Goal: Information Seeking & Learning: Learn about a topic

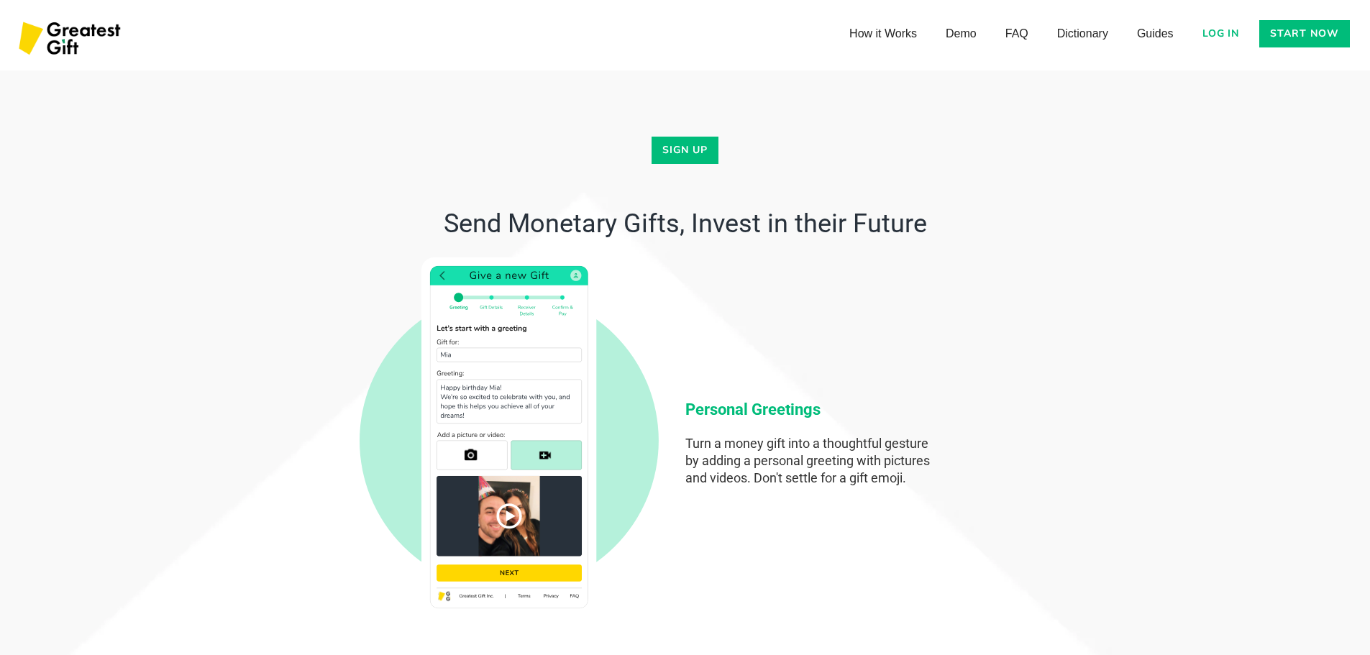
scroll to position [3883, 0]
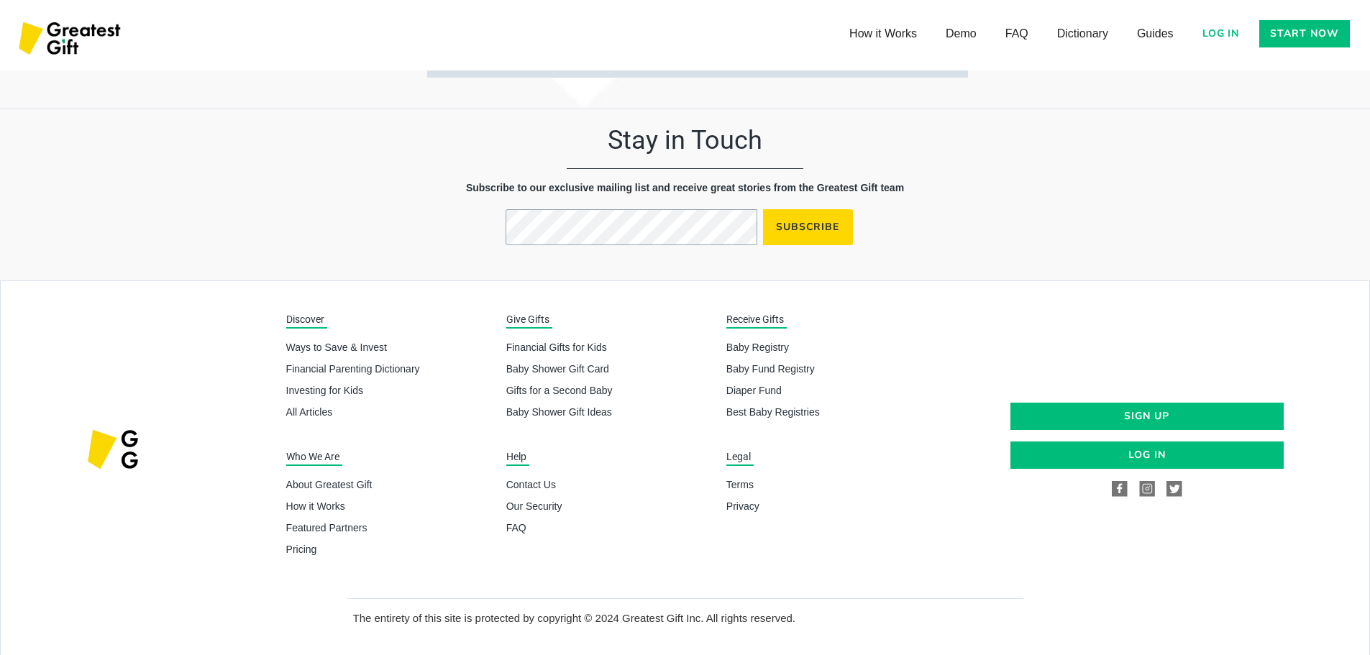
scroll to position [6992, 0]
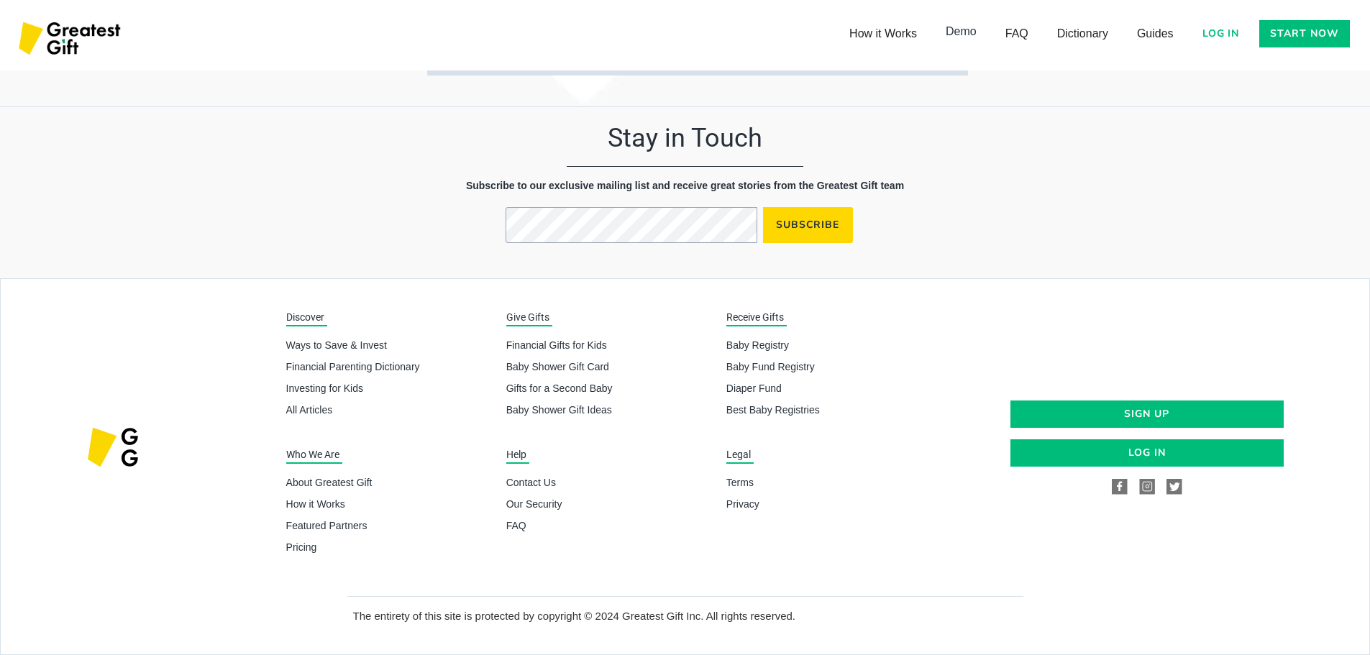
click at [961, 34] on link "Demo" at bounding box center [961, 31] width 60 height 29
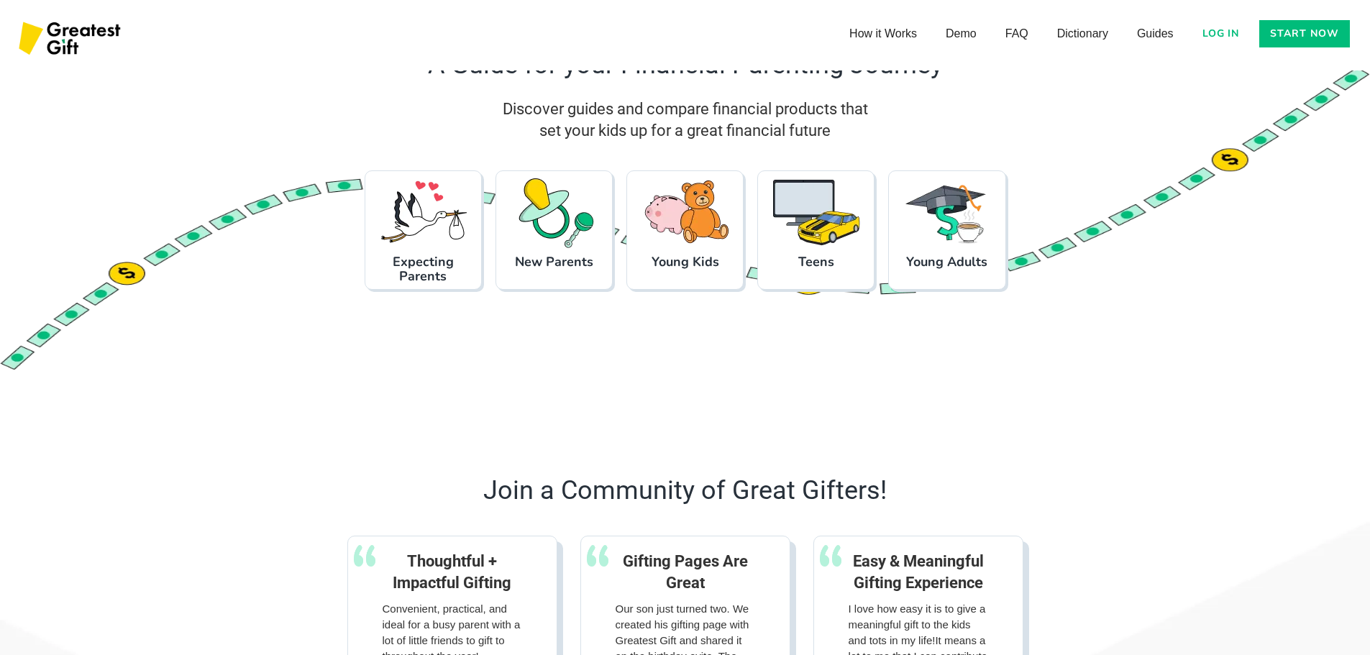
scroll to position [1343, 0]
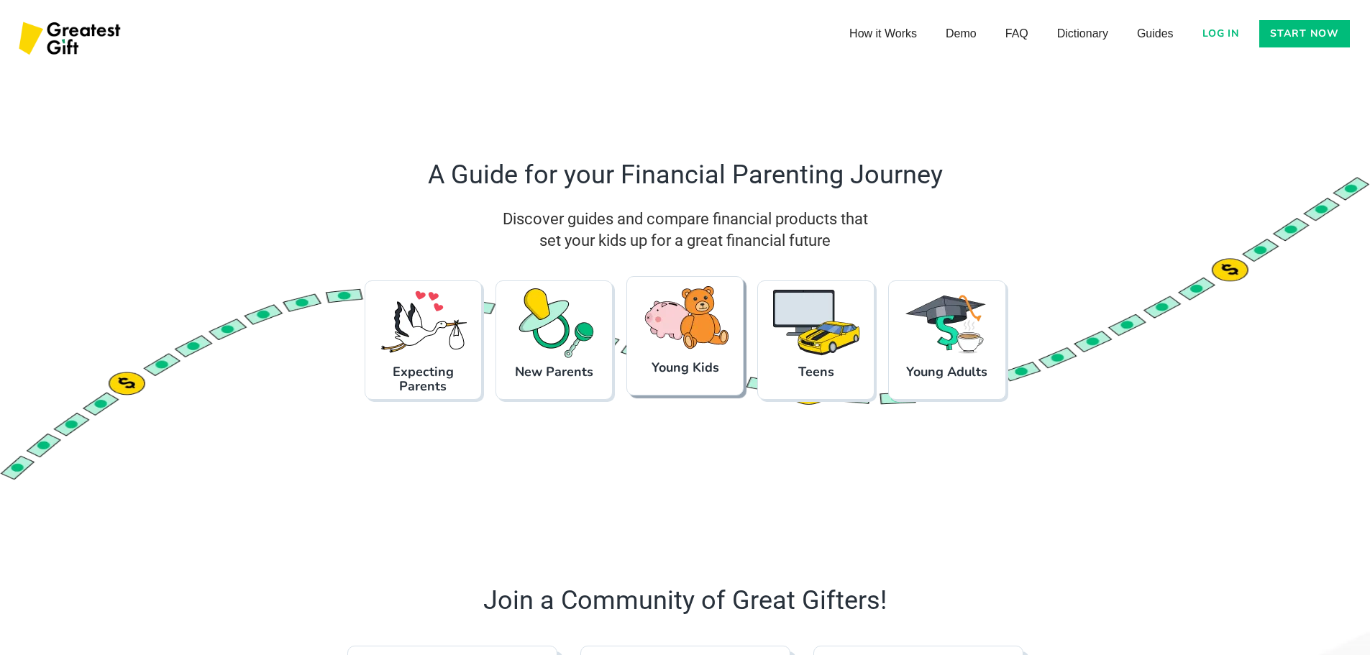
click at [682, 332] on img at bounding box center [685, 319] width 90 height 72
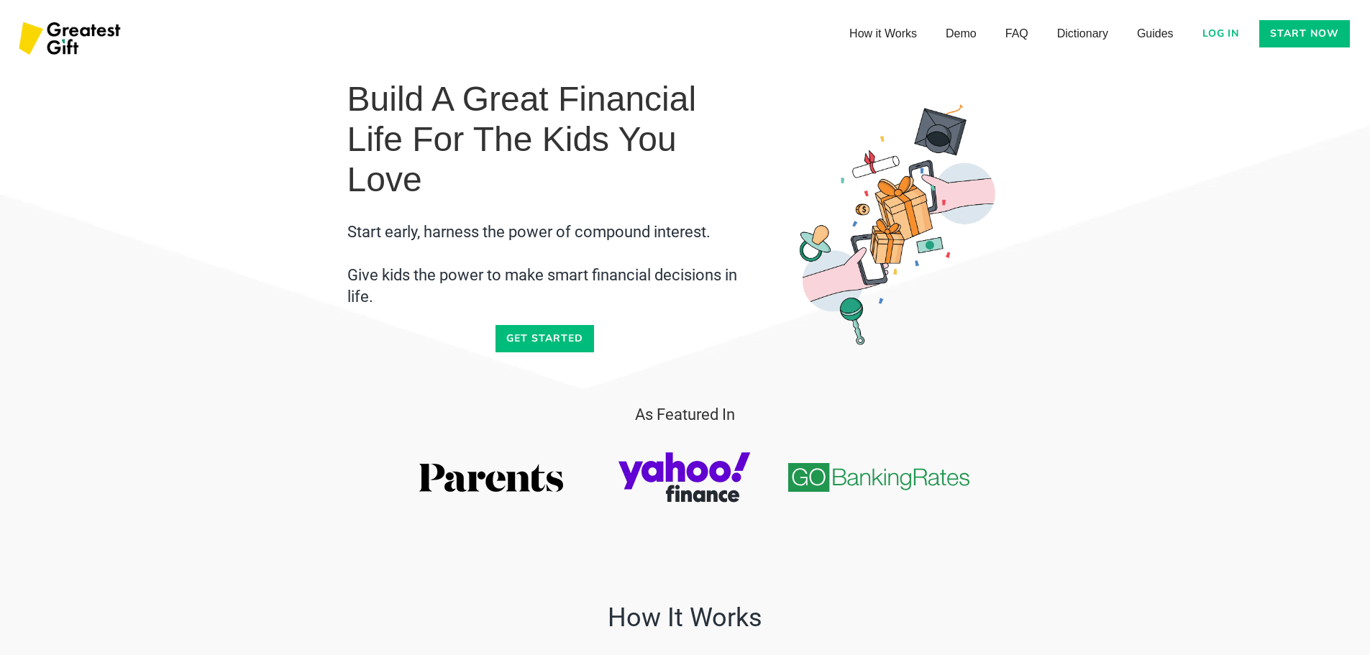
scroll to position [479, 0]
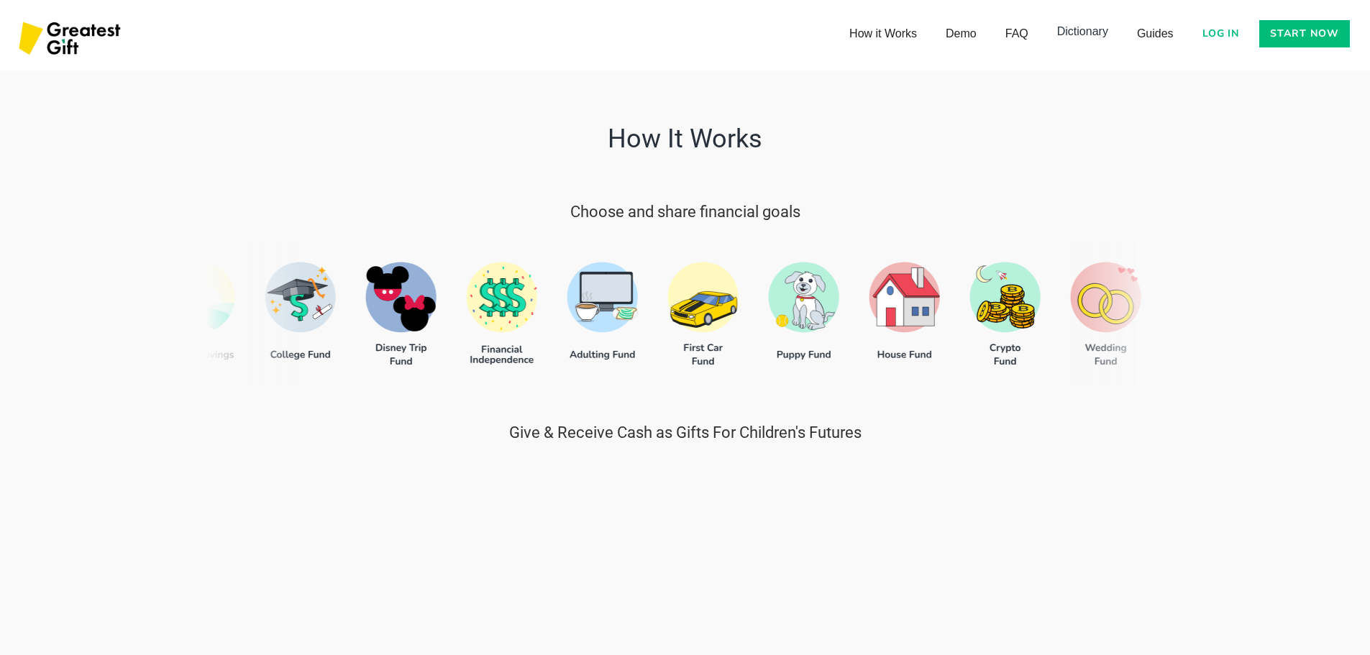
click at [1072, 37] on link "Dictionary" at bounding box center [1083, 31] width 80 height 29
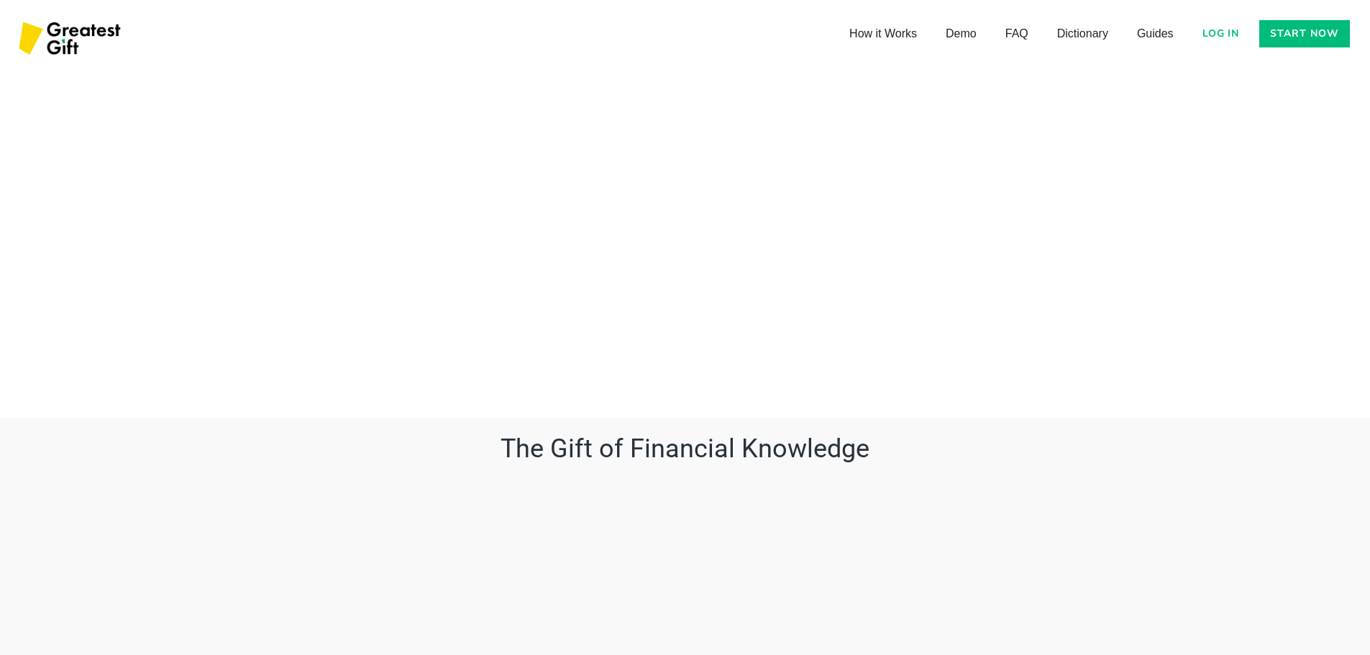
scroll to position [4932, 0]
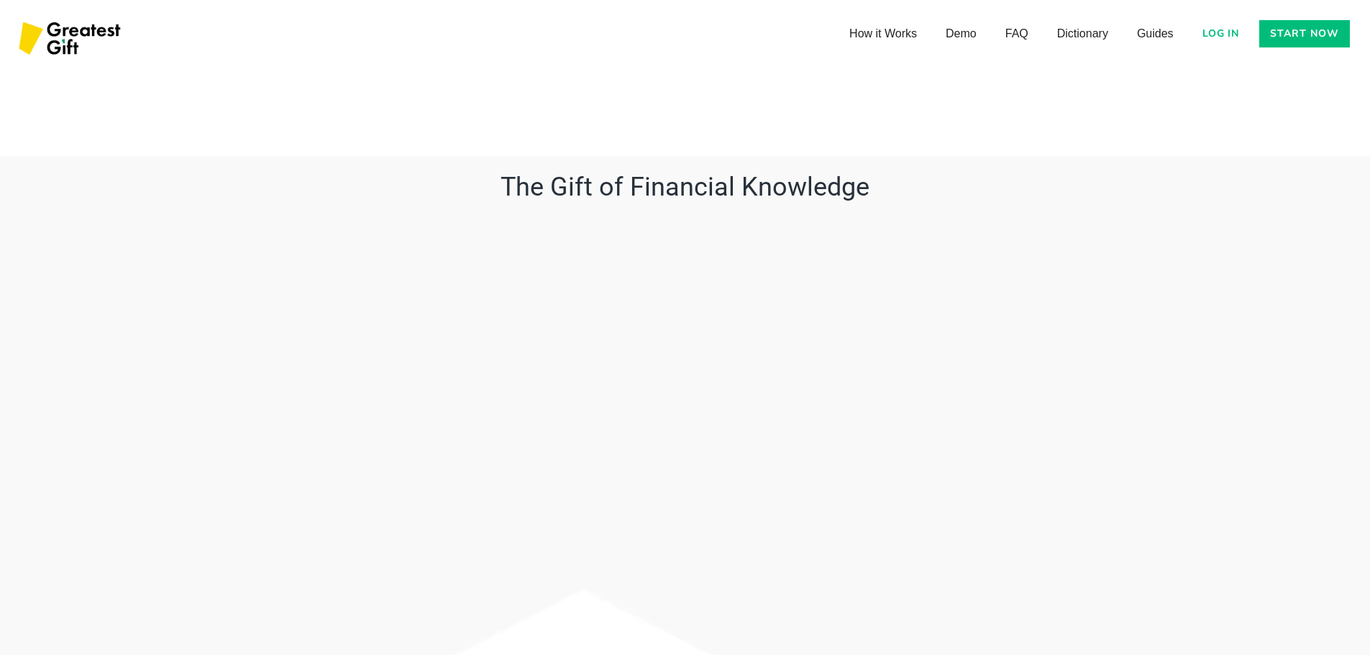
scroll to position [5148, 0]
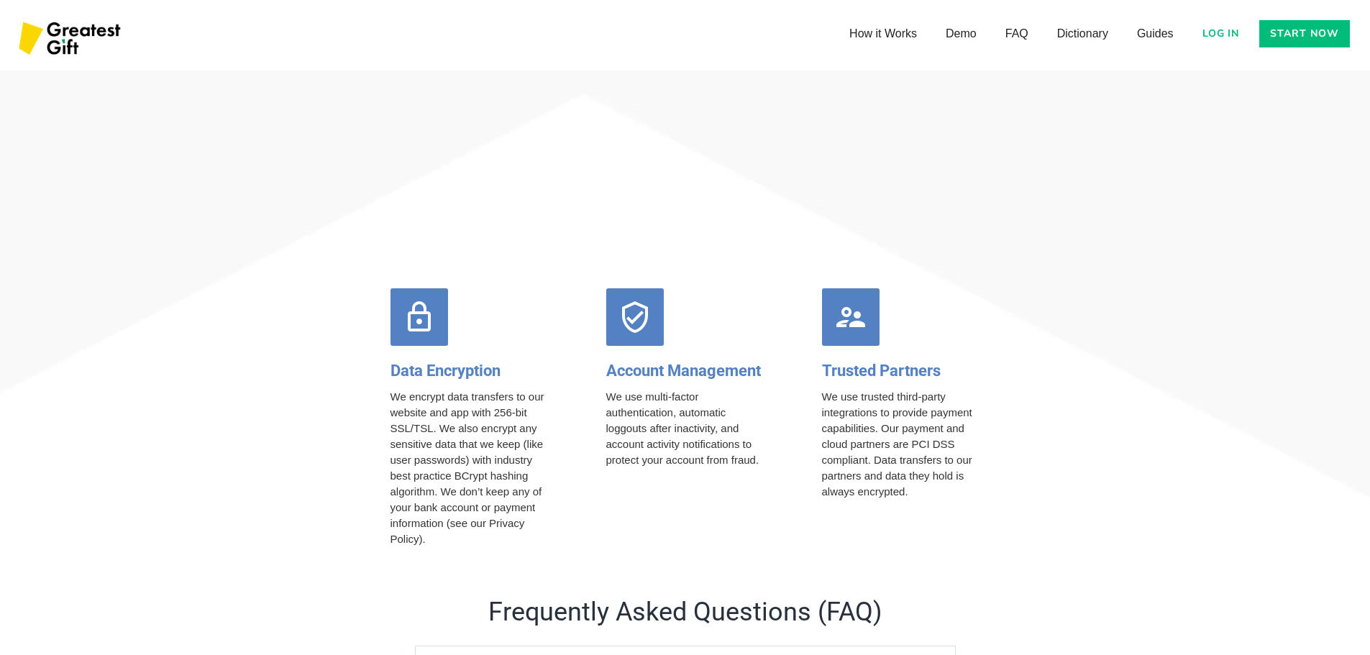
scroll to position [5651, 0]
